Goal: Transaction & Acquisition: Obtain resource

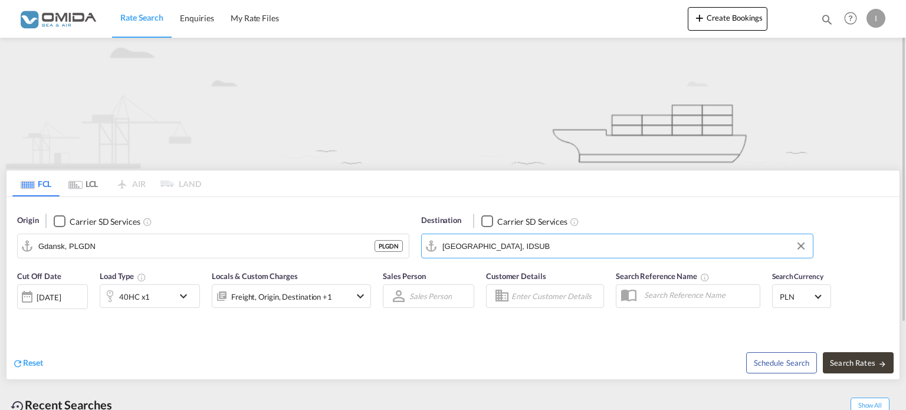
click at [531, 247] on input "[GEOGRAPHIC_DATA], IDSUB" at bounding box center [625, 246] width 365 height 18
click at [798, 245] on button "Clear Input" at bounding box center [802, 246] width 18 height 18
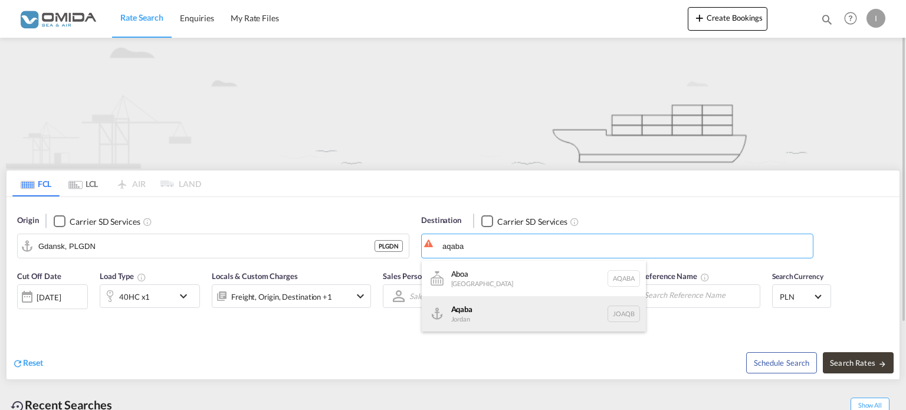
click at [470, 313] on div "Aqaba Jordan JOAQB" at bounding box center [534, 313] width 224 height 35
type input "Aqaba, JOAQB"
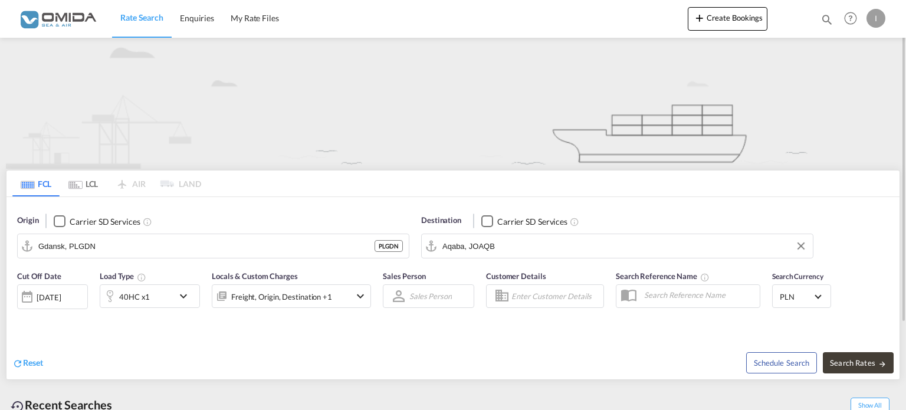
click at [181, 297] on md-icon "icon-chevron-down" at bounding box center [186, 296] width 20 height 14
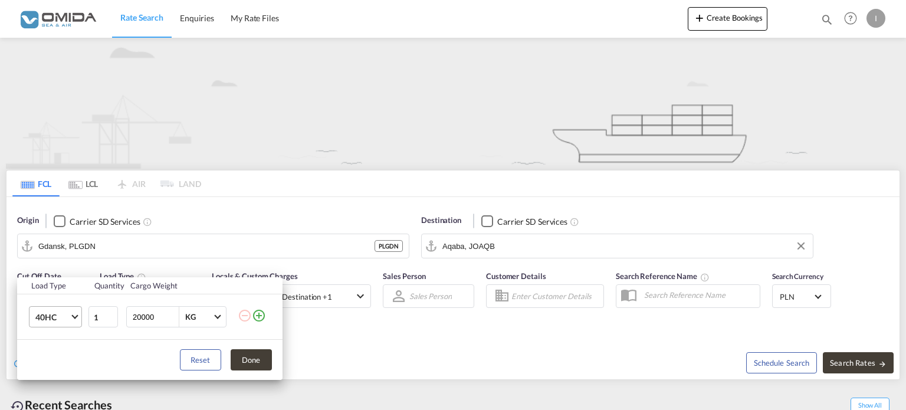
click at [70, 322] on md-select-value "40HC" at bounding box center [57, 317] width 47 height 20
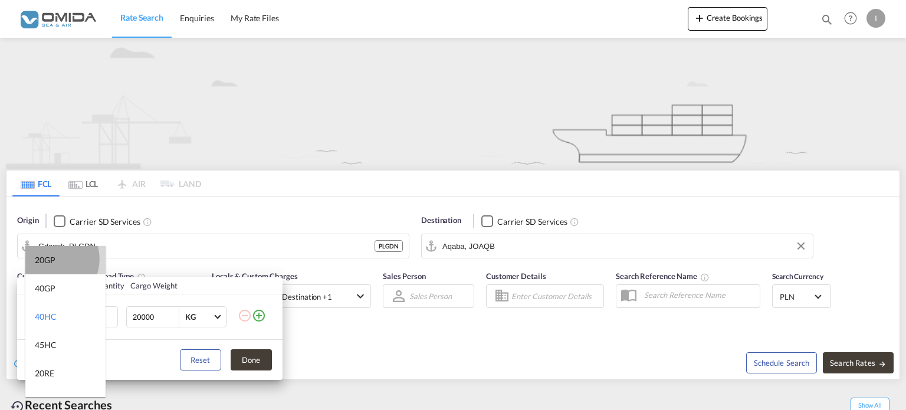
click at [51, 259] on div "20GP" at bounding box center [45, 260] width 21 height 12
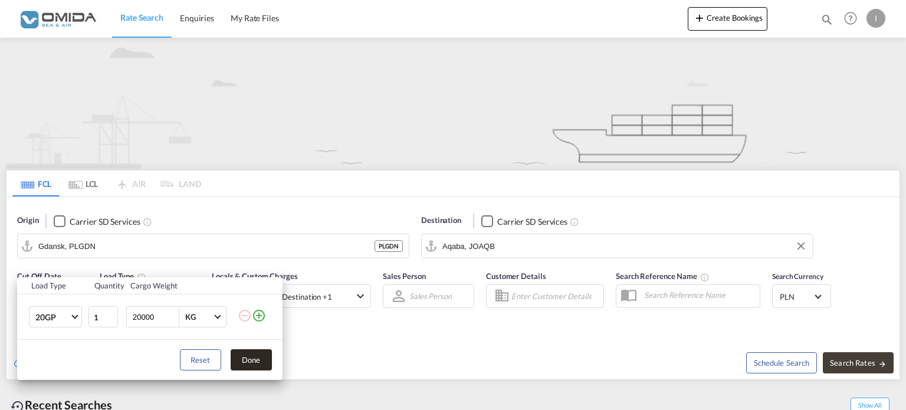
click at [264, 361] on button "Done" at bounding box center [251, 359] width 41 height 21
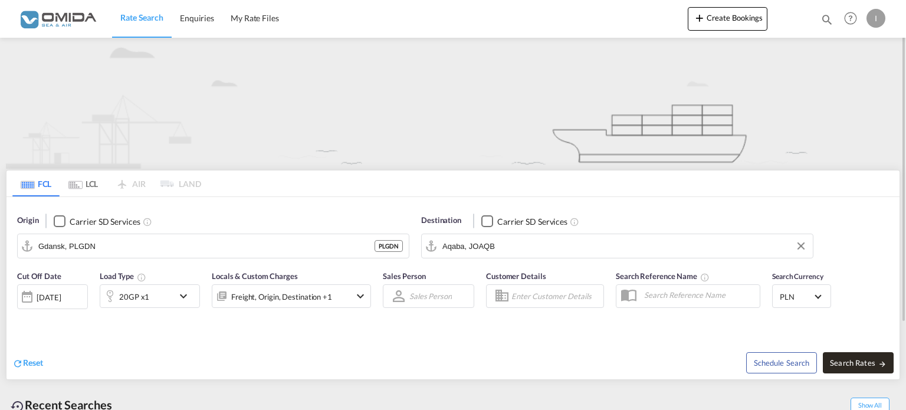
click at [851, 368] on button "Search Rates" at bounding box center [858, 362] width 71 height 21
type input "PLGDN to JOAQB / [DATE]"
